Goal: Information Seeking & Learning: Understand process/instructions

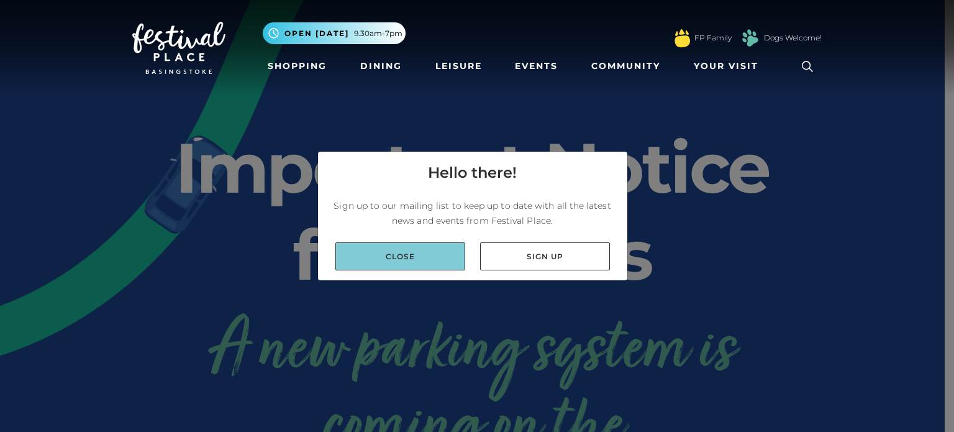
click at [437, 265] on link "Close" at bounding box center [400, 256] width 130 height 28
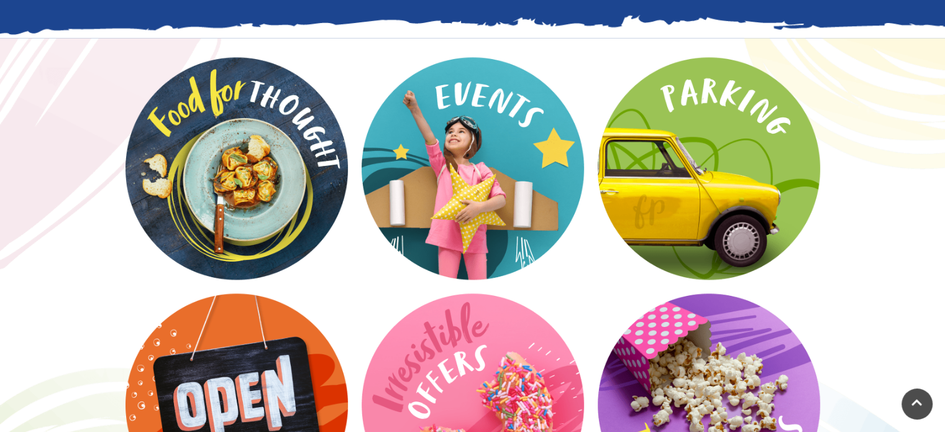
scroll to position [1554, 0]
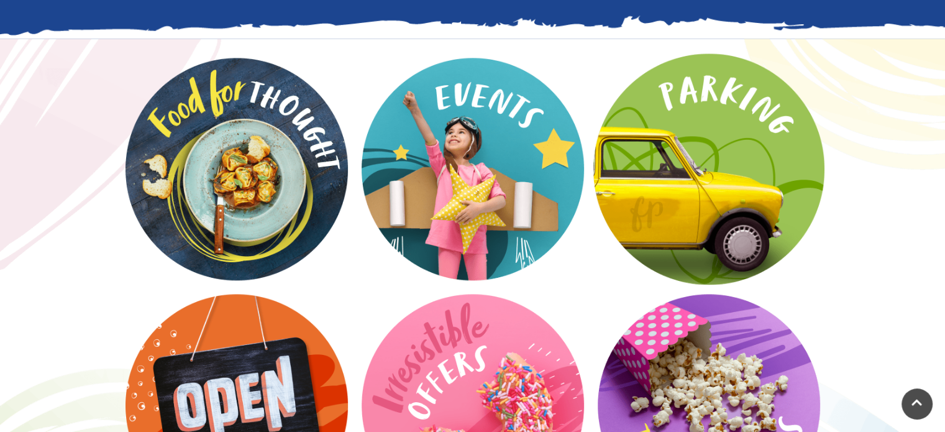
click at [688, 133] on video at bounding box center [708, 168] width 231 height 231
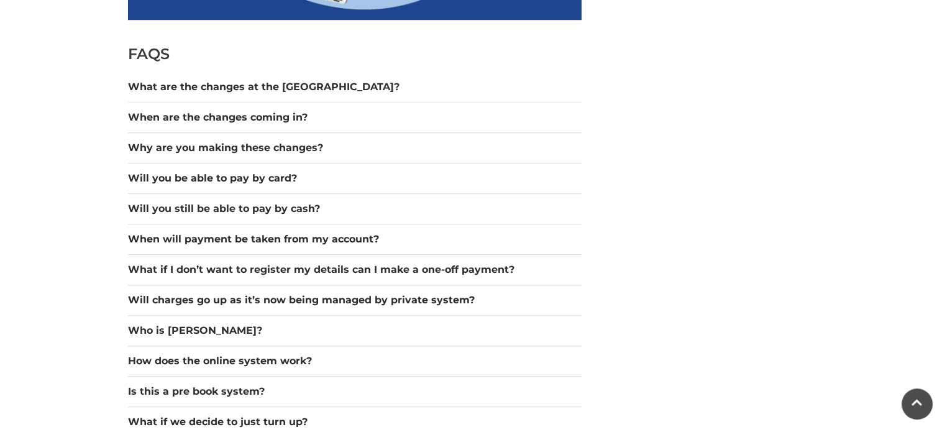
scroll to position [1081, 0]
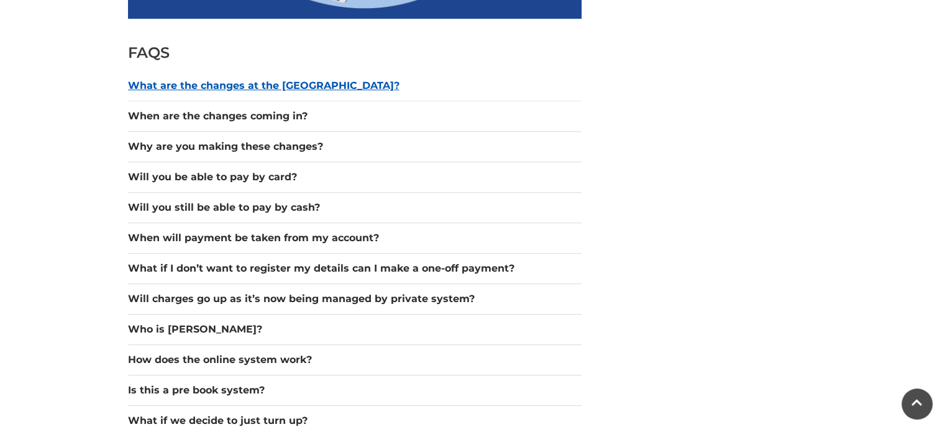
click at [243, 86] on button "What are the changes at the [GEOGRAPHIC_DATA]?" at bounding box center [354, 85] width 453 height 15
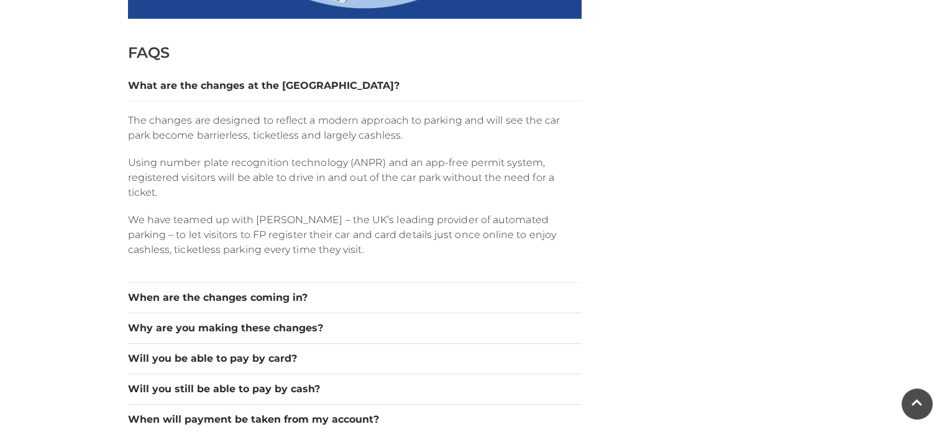
click at [369, 214] on p "We have teamed up with [PERSON_NAME] – the UK’s leading provider of automated p…" at bounding box center [354, 234] width 453 height 45
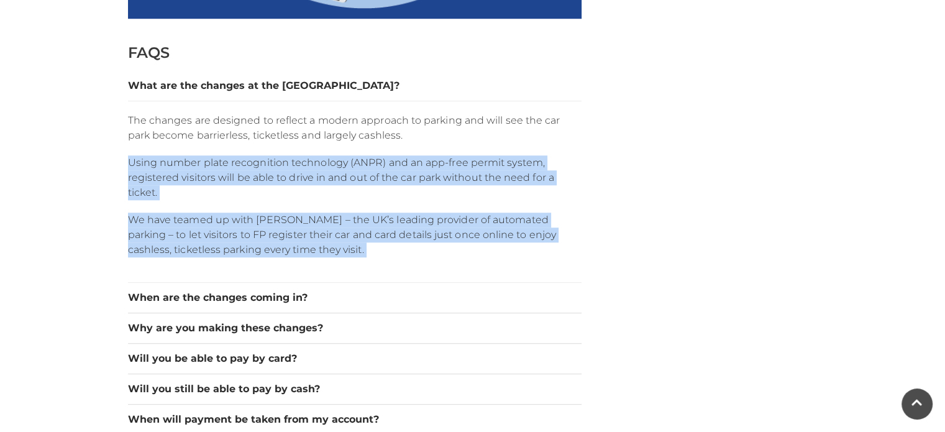
drag, startPoint x: 369, startPoint y: 214, endPoint x: 360, endPoint y: 170, distance: 44.9
click at [360, 170] on div "The changes are designed to reflect a modern approach to parking and will see t…" at bounding box center [354, 191] width 453 height 181
click at [360, 170] on p "Using number plate recognition technology (ANPR) and an app-free permit system,…" at bounding box center [354, 177] width 453 height 45
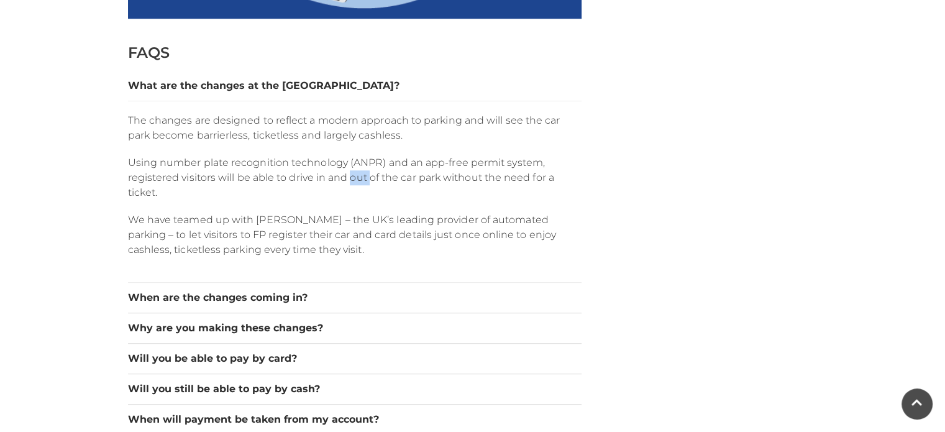
click at [360, 170] on p "Using number plate recognition technology (ANPR) and an app-free permit system,…" at bounding box center [354, 177] width 453 height 45
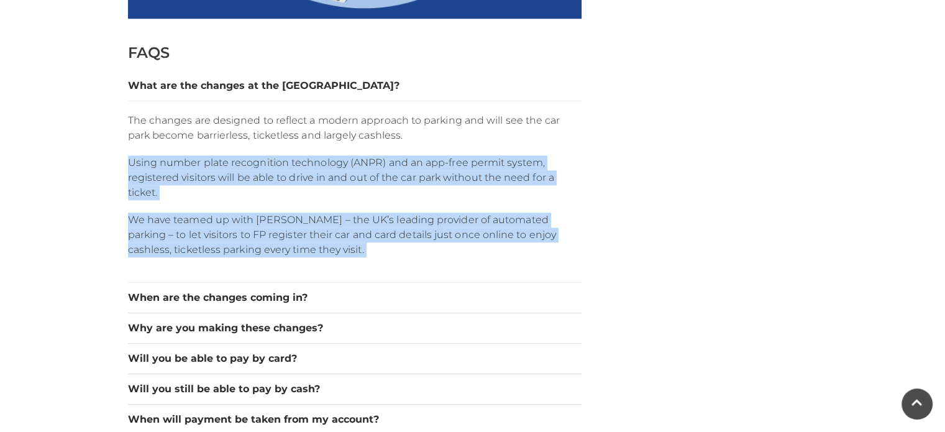
drag, startPoint x: 360, startPoint y: 170, endPoint x: 390, endPoint y: 225, distance: 63.3
click at [390, 225] on div "The changes are designed to reflect a modern approach to parking and will see t…" at bounding box center [354, 191] width 453 height 181
click at [390, 225] on p "We have teamed up with [PERSON_NAME] – the UK’s leading provider of automated p…" at bounding box center [354, 234] width 453 height 45
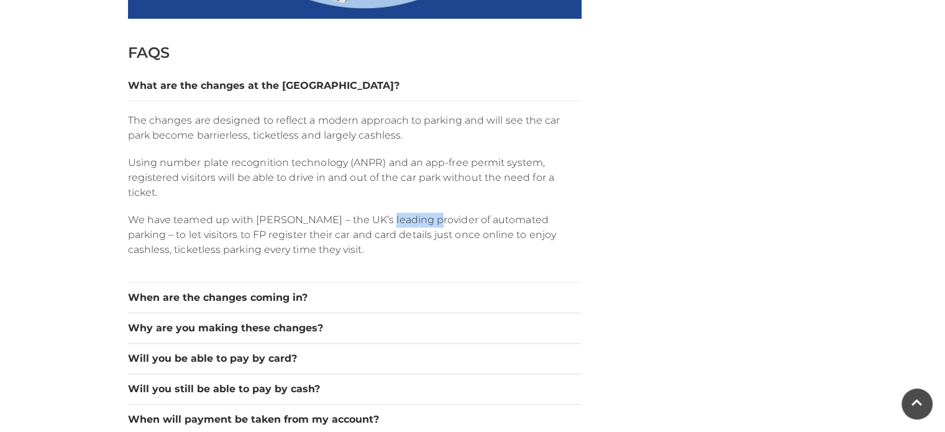
click at [390, 225] on p "We have teamed up with [PERSON_NAME] – the UK’s leading provider of automated p…" at bounding box center [354, 234] width 453 height 45
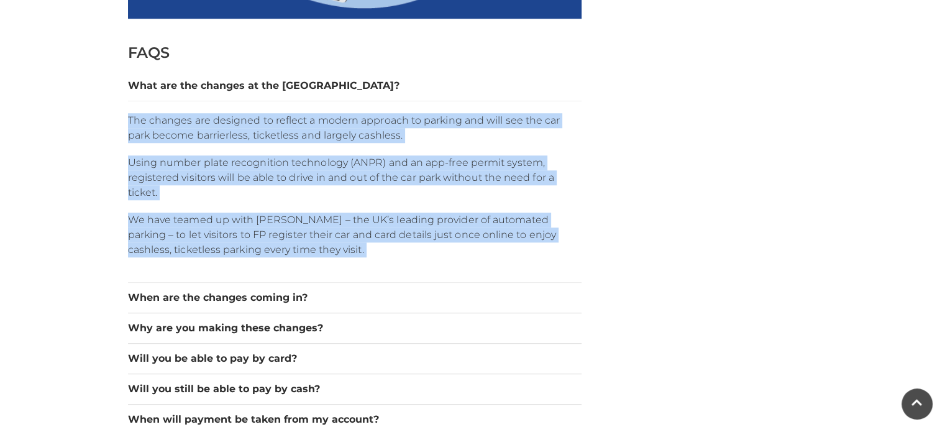
drag, startPoint x: 390, startPoint y: 225, endPoint x: 411, endPoint y: 142, distance: 86.5
click at [411, 142] on div "The changes are designed to reflect a modern approach to parking and will see t…" at bounding box center [354, 191] width 453 height 181
click at [384, 327] on button "Why are you making these changes?" at bounding box center [354, 327] width 453 height 15
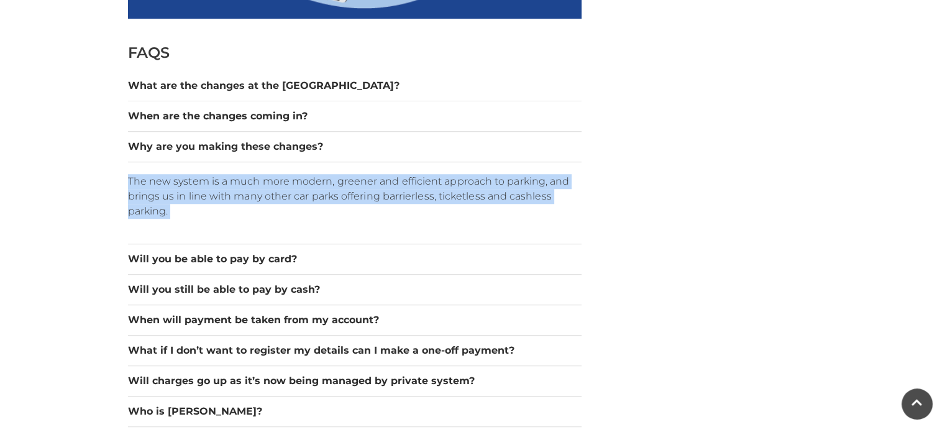
click at [407, 213] on p "The new system is a much more modern, greener and efficient approach to parking…" at bounding box center [354, 196] width 453 height 45
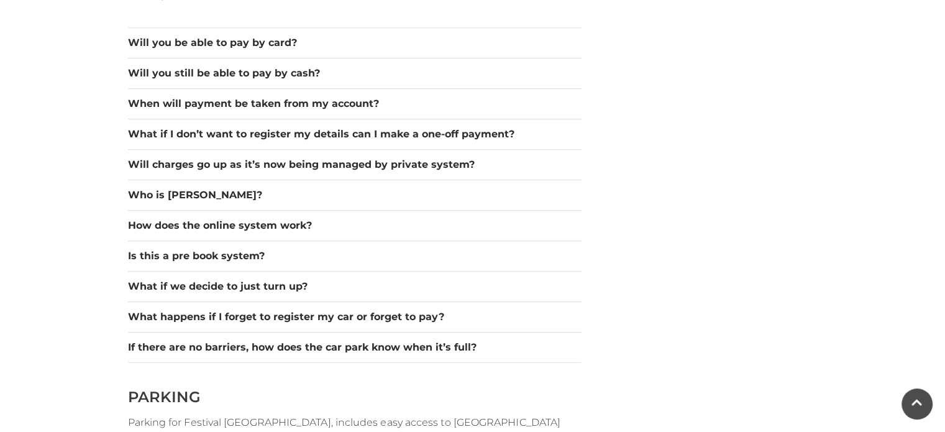
scroll to position [1297, 0]
drag, startPoint x: 244, startPoint y: 221, endPoint x: 229, endPoint y: 245, distance: 28.8
click at [229, 245] on div "What are the changes at the car park? The changes are designed to reflect a mod…" at bounding box center [354, 109] width 453 height 508
click at [229, 248] on button "Is this a pre book system?" at bounding box center [354, 255] width 453 height 15
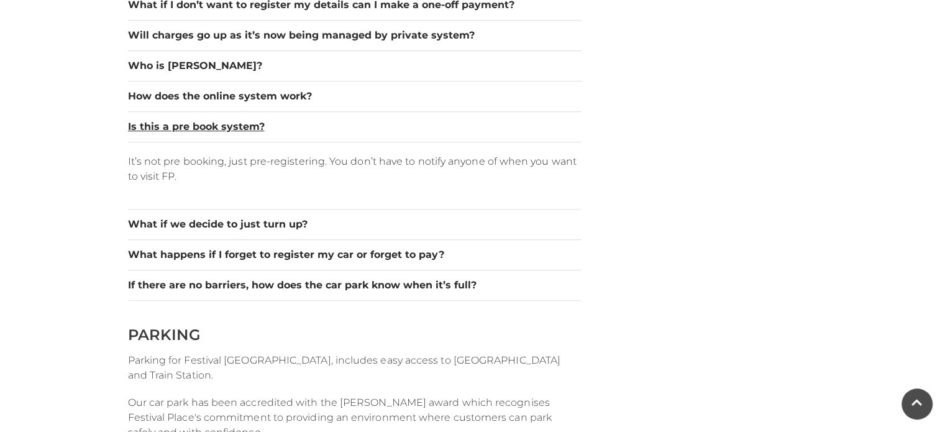
scroll to position [1345, 0]
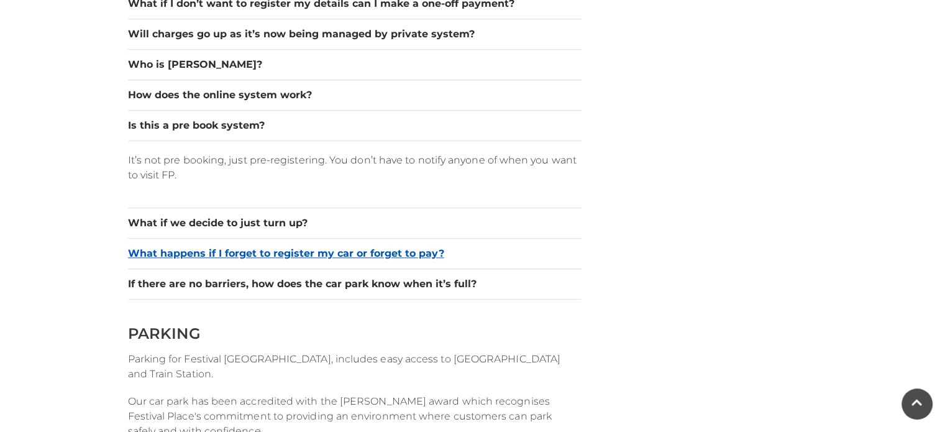
click at [266, 250] on button "What happens if I forget to register my car or forget to pay?" at bounding box center [354, 253] width 453 height 15
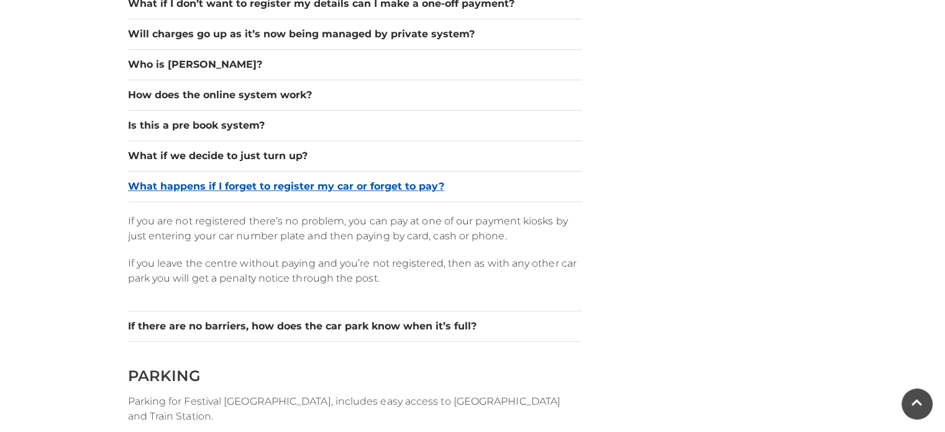
click at [266, 250] on div "If you are not registered there’s no problem, you can pay at one of our payment…" at bounding box center [354, 255] width 453 height 109
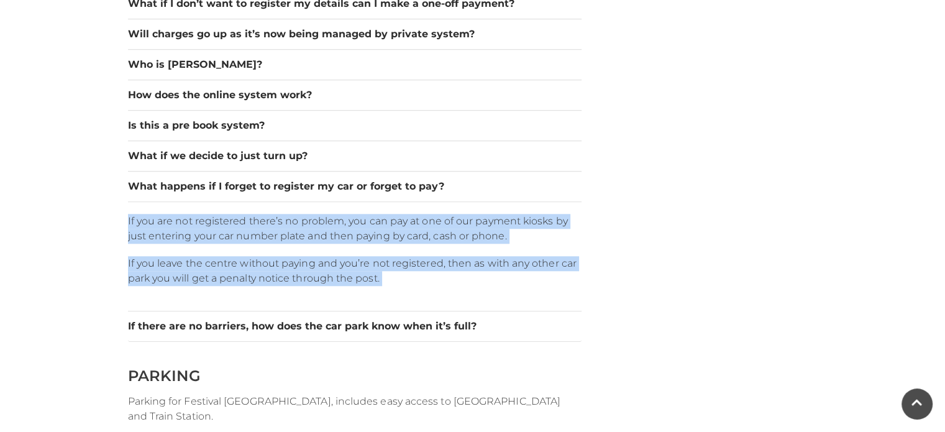
drag, startPoint x: 266, startPoint y: 250, endPoint x: 256, endPoint y: 218, distance: 33.6
click at [256, 218] on div "If you are not registered there’s no problem, you can pay at one of our payment…" at bounding box center [354, 255] width 453 height 109
click at [256, 218] on p "If you are not registered there’s no problem, you can pay at one of our payment…" at bounding box center [354, 229] width 453 height 30
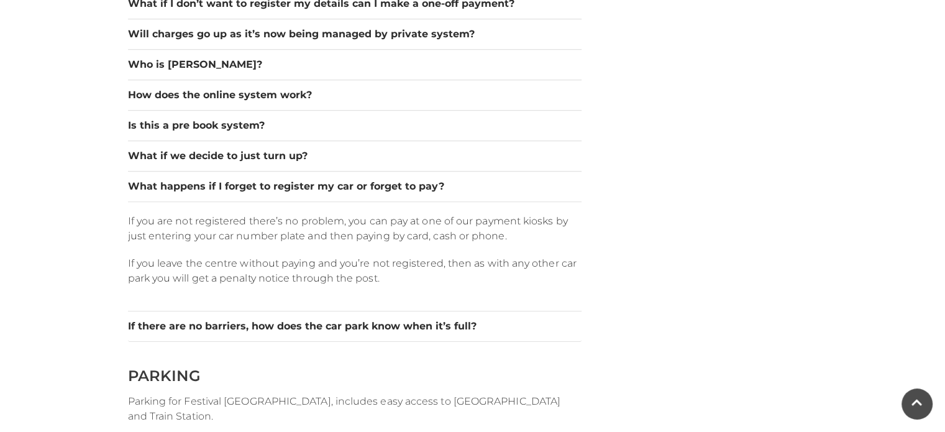
click at [256, 218] on p "If you are not registered there’s no problem, you can pay at one of our payment…" at bounding box center [354, 229] width 453 height 30
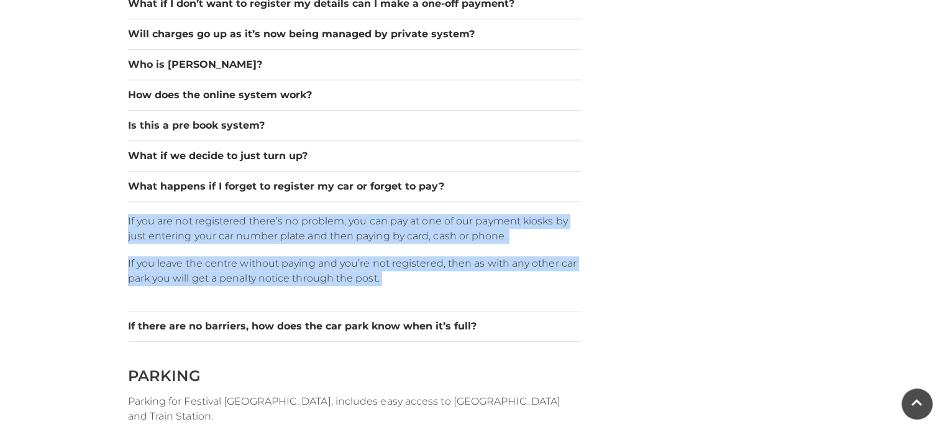
drag, startPoint x: 256, startPoint y: 218, endPoint x: 276, endPoint y: 256, distance: 43.0
click at [276, 256] on div "If you are not registered there’s no problem, you can pay at one of our payment…" at bounding box center [354, 255] width 453 height 109
click at [276, 256] on p "If you leave the centre without paying and you’re not registered, then as with …" at bounding box center [354, 271] width 453 height 30
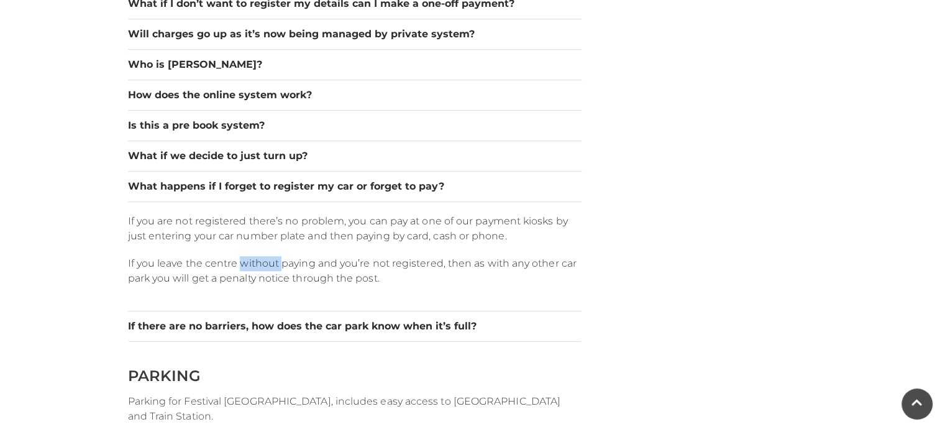
click at [276, 256] on p "If you leave the centre without paying and you’re not registered, then as with …" at bounding box center [354, 271] width 453 height 30
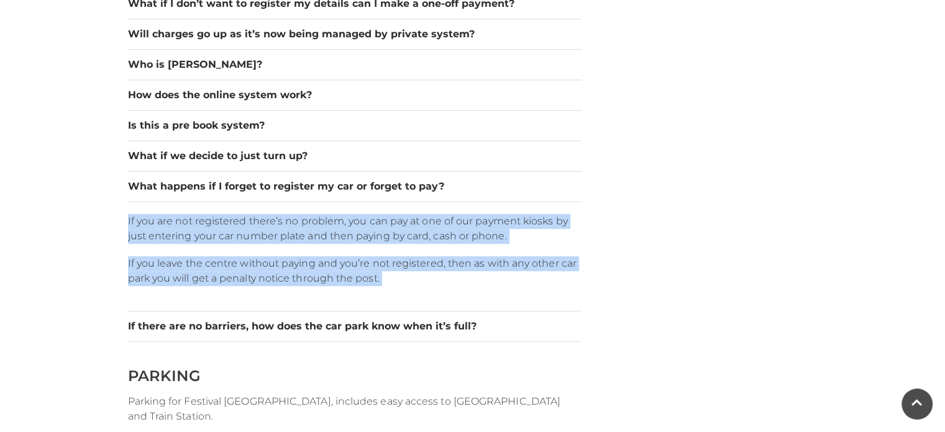
drag, startPoint x: 276, startPoint y: 256, endPoint x: 273, endPoint y: 229, distance: 28.1
click at [273, 229] on div "If you are not registered there’s no problem, you can pay at one of our payment…" at bounding box center [354, 255] width 453 height 109
click at [273, 229] on p "If you are not registered there’s no problem, you can pay at one of our payment…" at bounding box center [354, 229] width 453 height 30
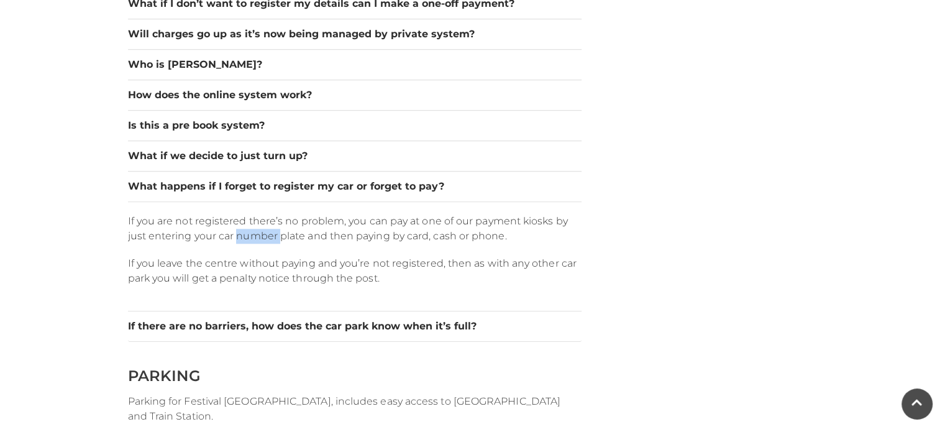
click at [273, 229] on p "If you are not registered there’s no problem, you can pay at one of our payment…" at bounding box center [354, 229] width 453 height 30
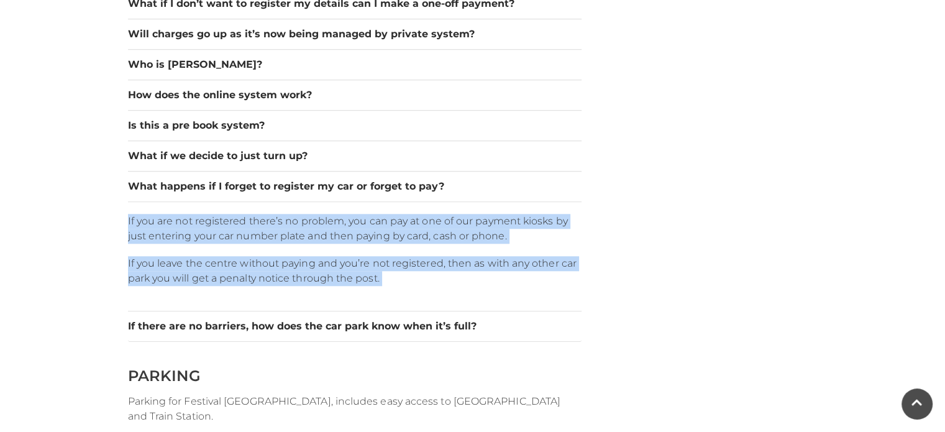
drag, startPoint x: 273, startPoint y: 229, endPoint x: 285, endPoint y: 258, distance: 31.5
click at [285, 258] on div "If you are not registered there’s no problem, you can pay at one of our payment…" at bounding box center [354, 255] width 453 height 109
click at [285, 258] on p "If you leave the centre without paying and you’re not registered, then as with …" at bounding box center [354, 271] width 453 height 30
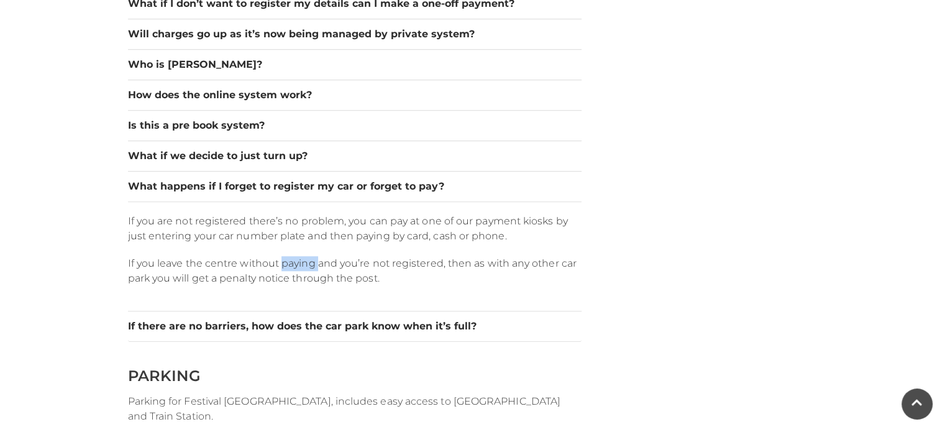
click at [285, 258] on p "If you leave the centre without paying and you’re not registered, then as with …" at bounding box center [354, 271] width 453 height 30
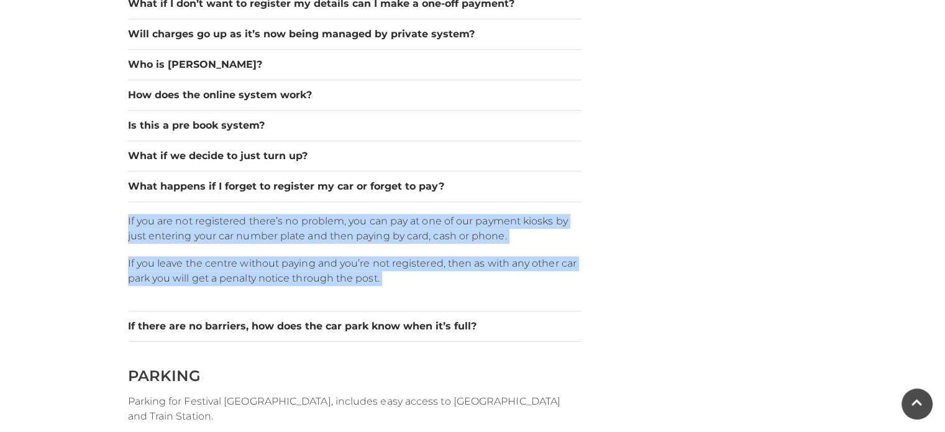
drag, startPoint x: 285, startPoint y: 258, endPoint x: 283, endPoint y: 234, distance: 23.7
click at [283, 234] on div "If you are not registered there’s no problem, you can pay at one of our payment…" at bounding box center [354, 255] width 453 height 109
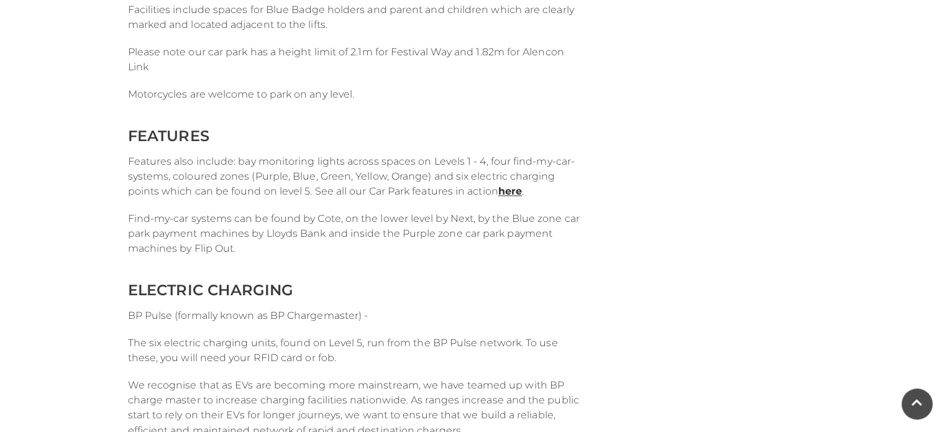
scroll to position [1931, 0]
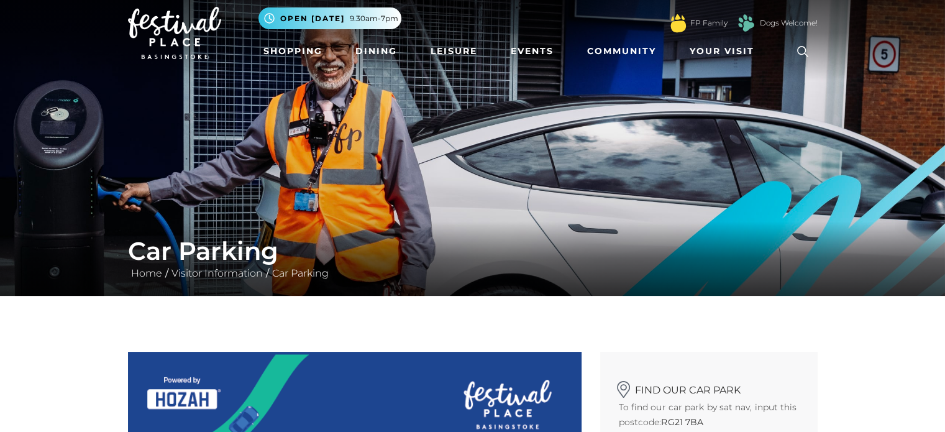
scroll to position [0, 0]
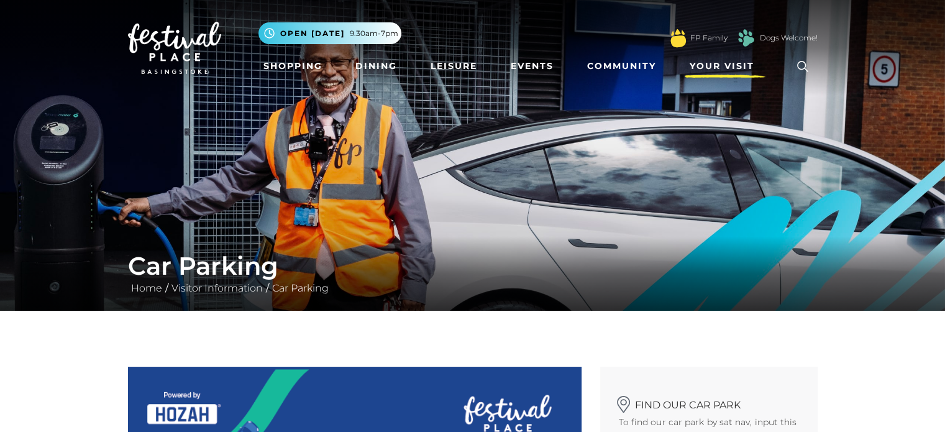
click at [728, 58] on link "Your Visit" at bounding box center [724, 66] width 81 height 23
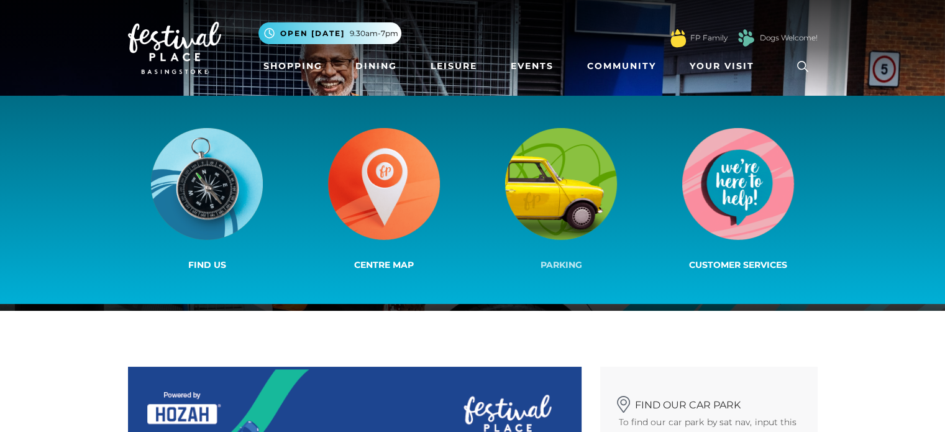
click at [546, 201] on img at bounding box center [561, 184] width 112 height 112
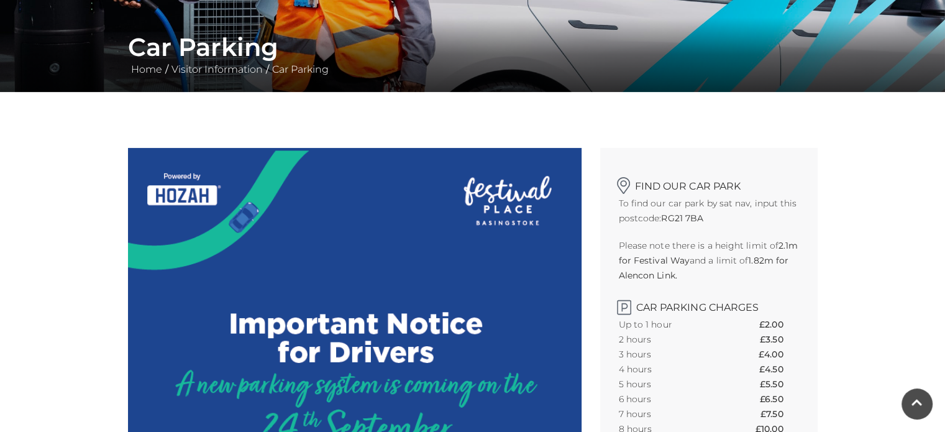
scroll to position [354, 0]
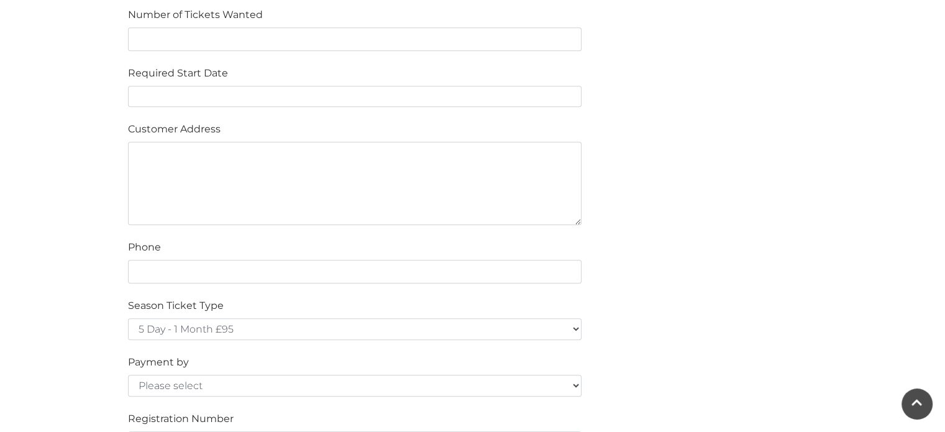
scroll to position [760, 0]
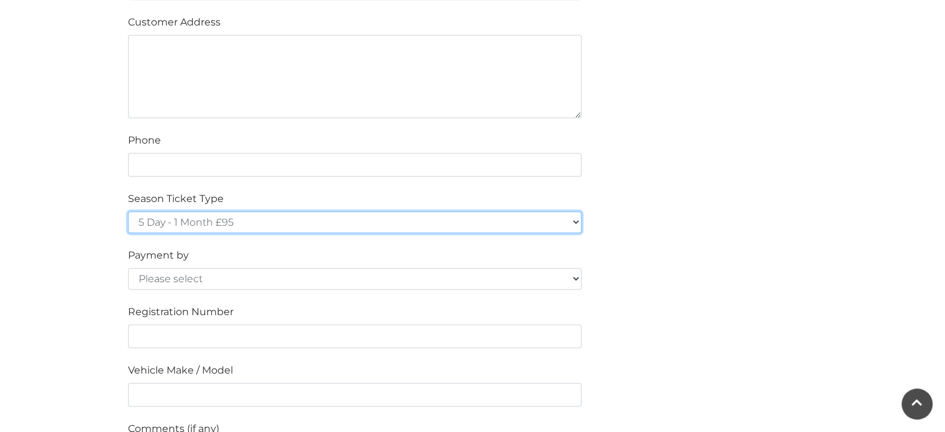
click at [247, 215] on select "5 Day - 1 Month £95 5 Day - 3 Months £270 (£90 a month standing order) 5 Day - …" at bounding box center [354, 222] width 453 height 22
select select "7 Day - 1 Year £1236 (£103 a month standing order)"
click at [128, 211] on select "5 Day - 1 Month £95 5 Day - 3 Months £270 (£90 a month standing order) 5 Day - …" at bounding box center [354, 222] width 453 height 22
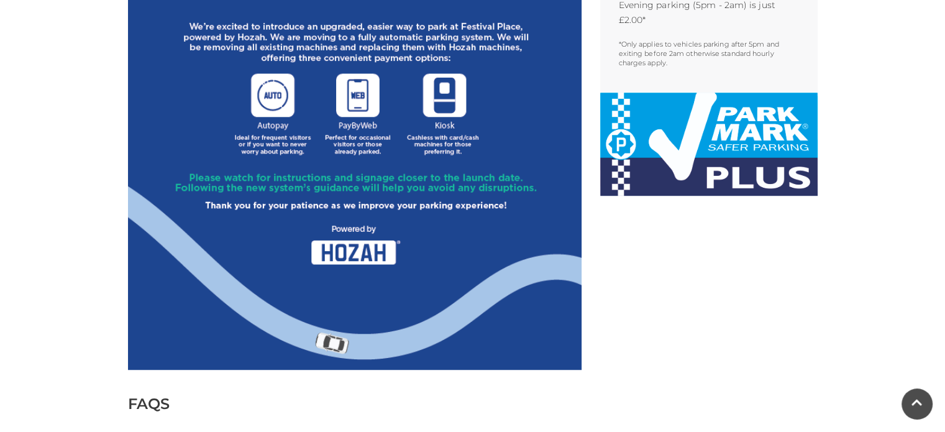
scroll to position [743, 0]
